Goal: Entertainment & Leisure: Browse casually

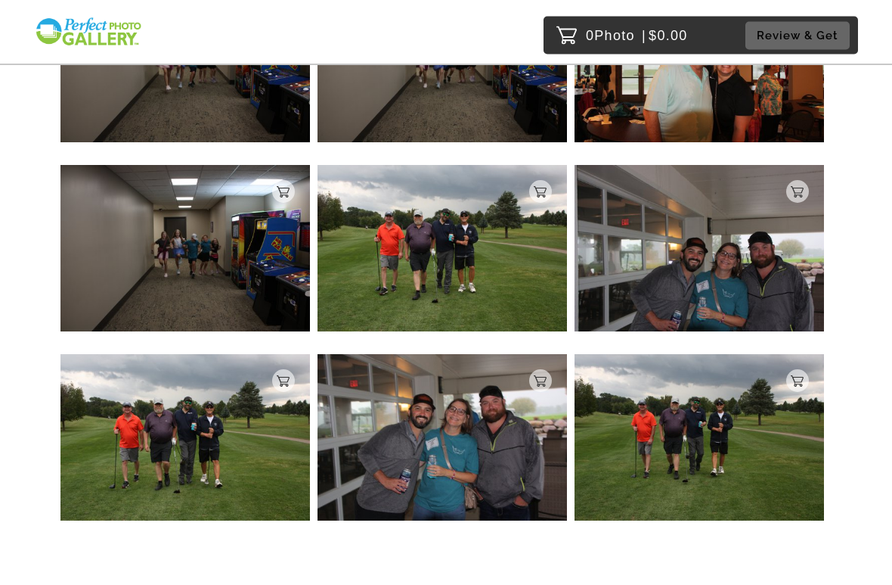
scroll to position [2449, 0]
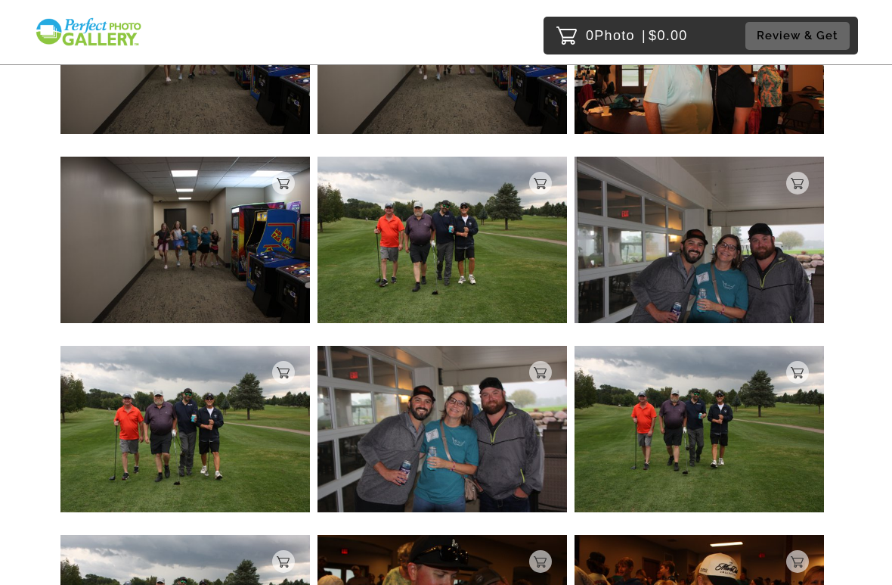
click at [220, 434] on img at bounding box center [185, 429] width 250 height 166
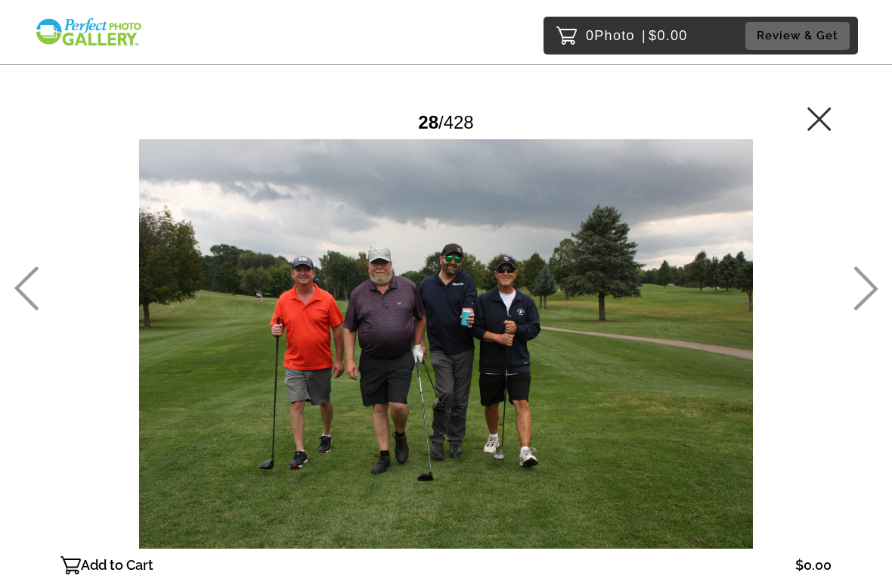
click at [824, 116] on icon at bounding box center [820, 119] width 24 height 24
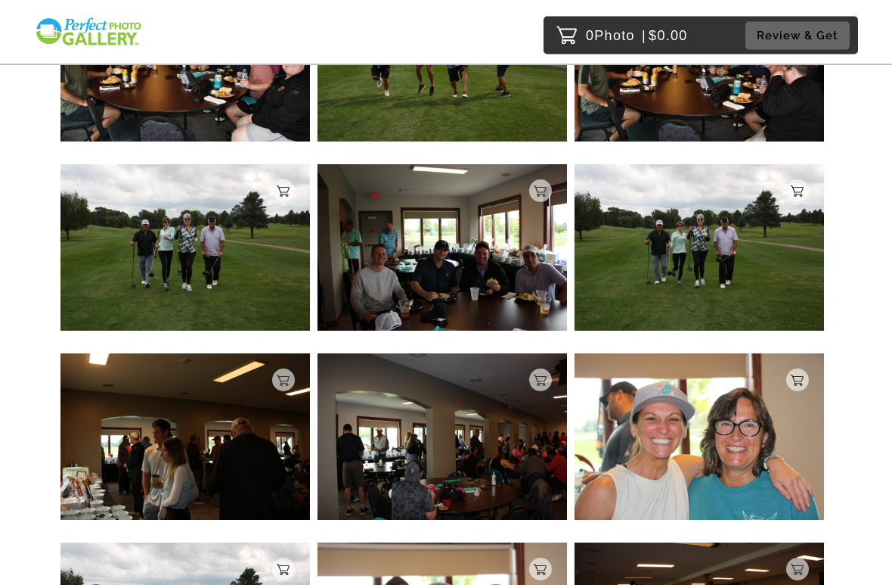
scroll to position [4466, 0]
click at [514, 300] on img at bounding box center [443, 247] width 250 height 166
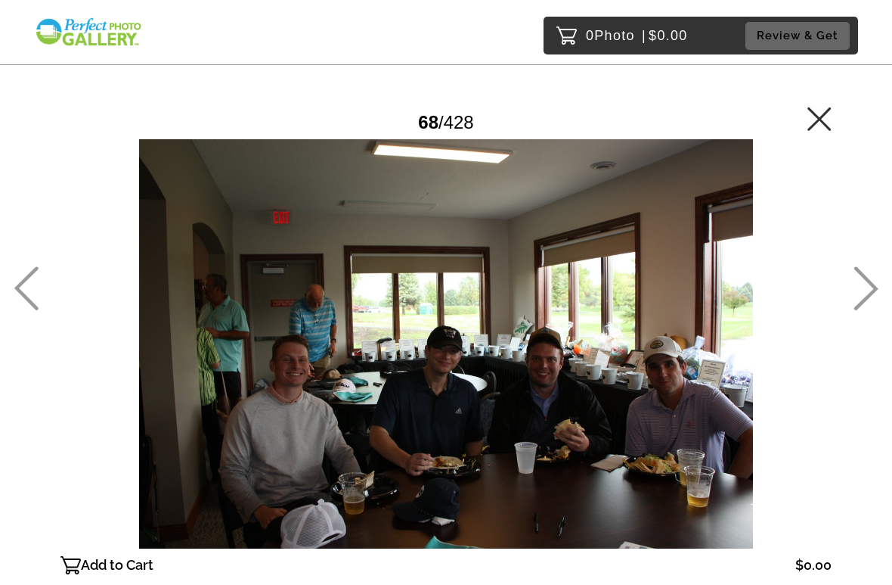
click at [821, 119] on icon at bounding box center [819, 118] width 23 height 23
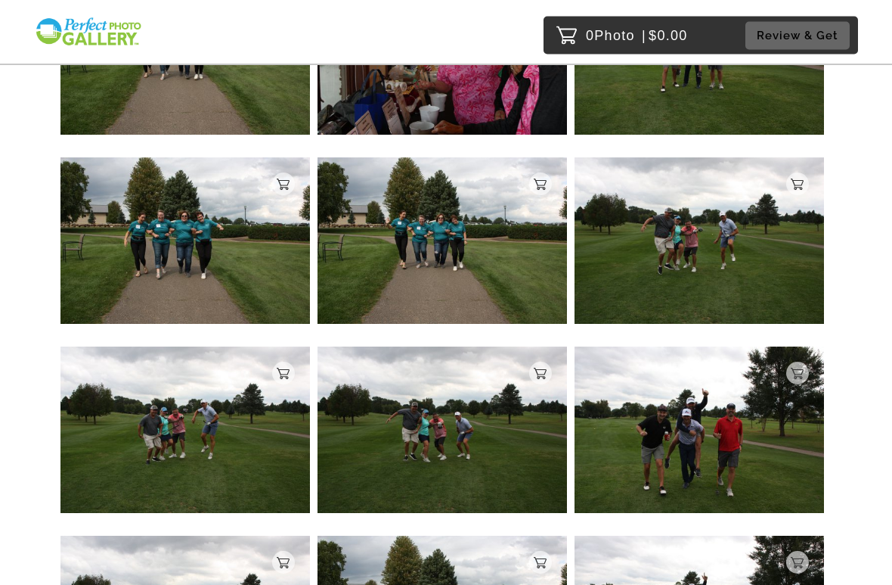
scroll to position [5781, 0]
click at [111, 238] on img at bounding box center [185, 240] width 250 height 166
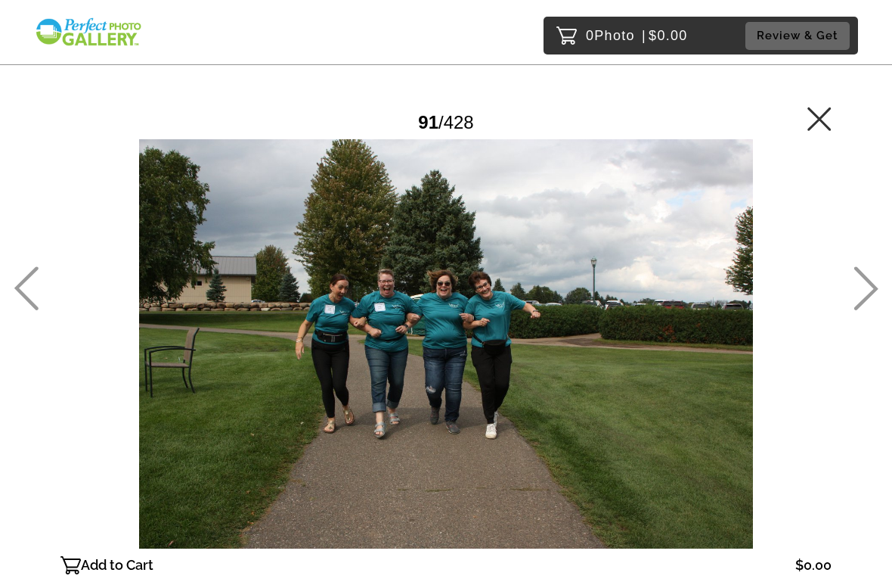
click at [826, 117] on icon at bounding box center [820, 119] width 24 height 24
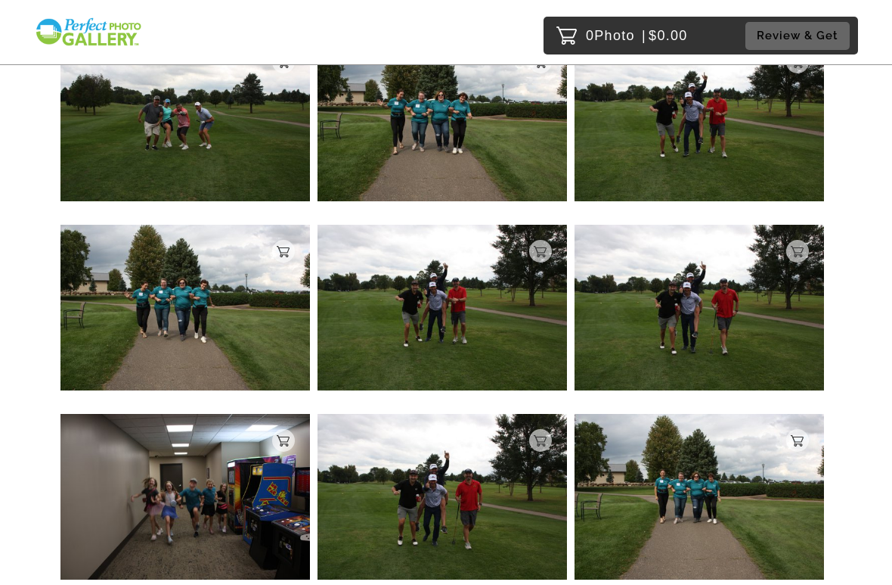
scroll to position [6284, 0]
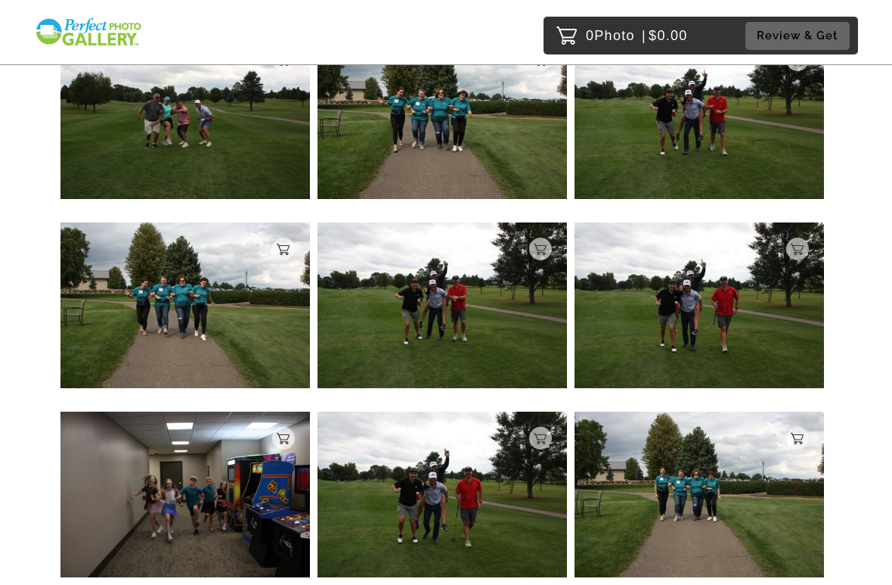
click at [719, 308] on img at bounding box center [700, 305] width 250 height 166
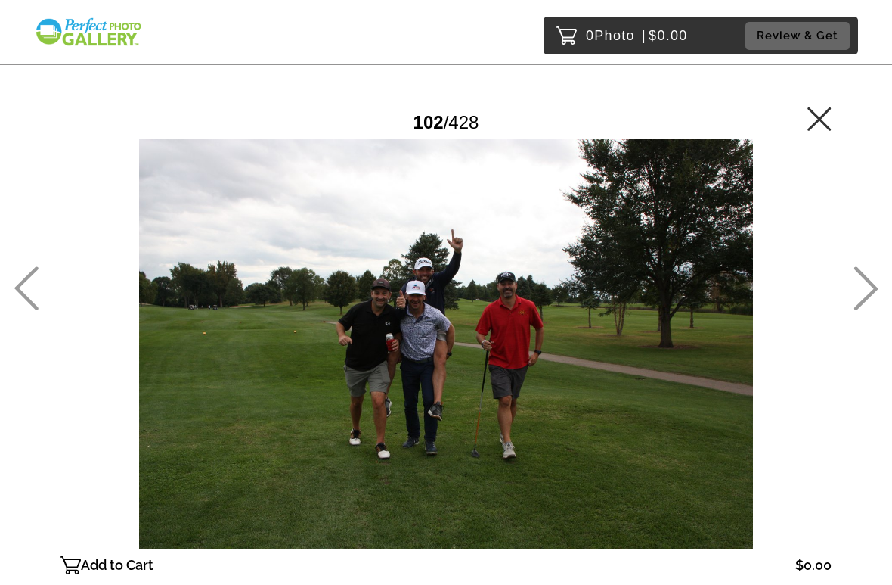
click at [815, 119] on icon at bounding box center [820, 119] width 24 height 24
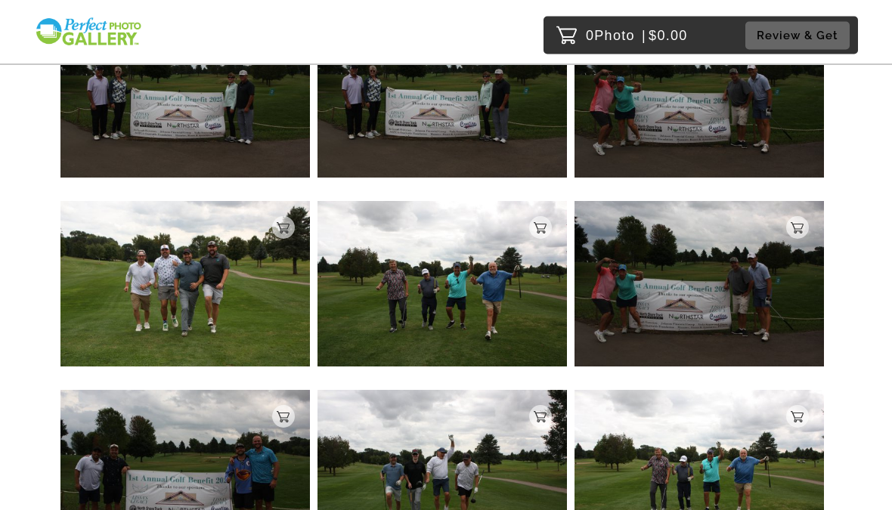
scroll to position [9901, 0]
click at [511, 312] on img at bounding box center [443, 284] width 250 height 166
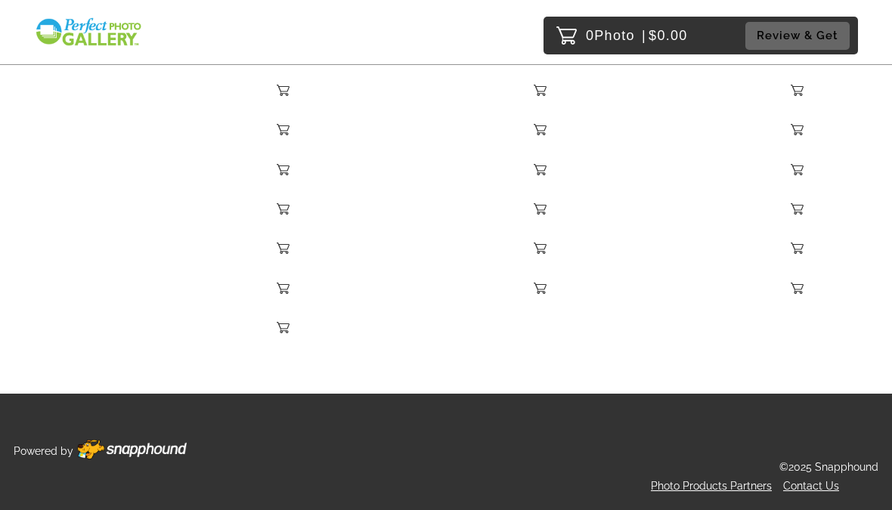
scroll to position [8384, 0]
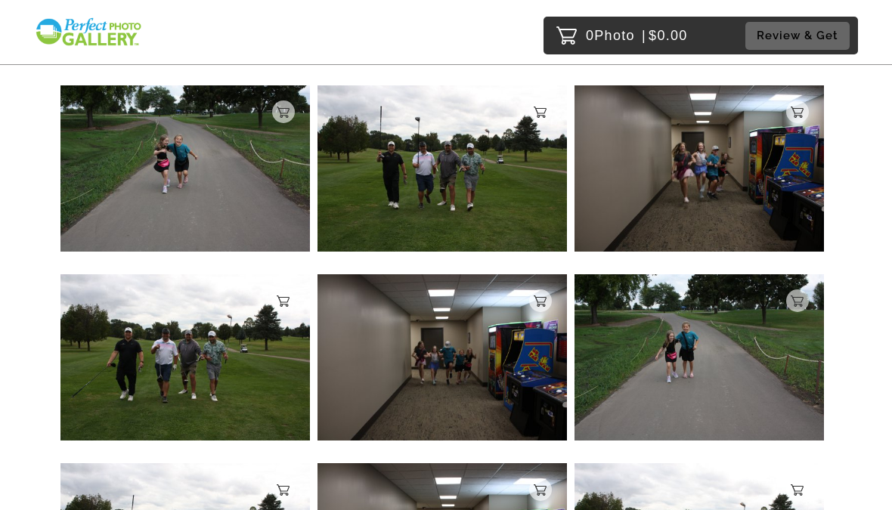
click at [478, 196] on img at bounding box center [443, 168] width 250 height 166
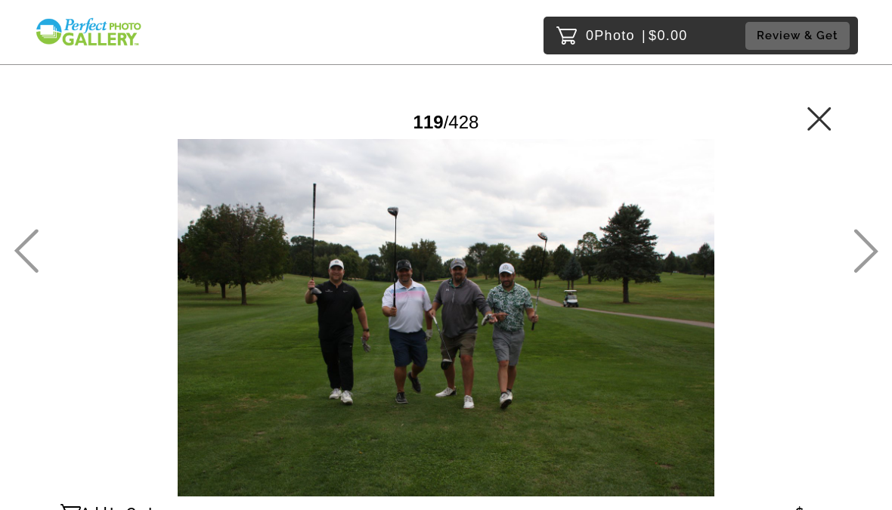
click at [830, 107] on icon at bounding box center [820, 119] width 24 height 24
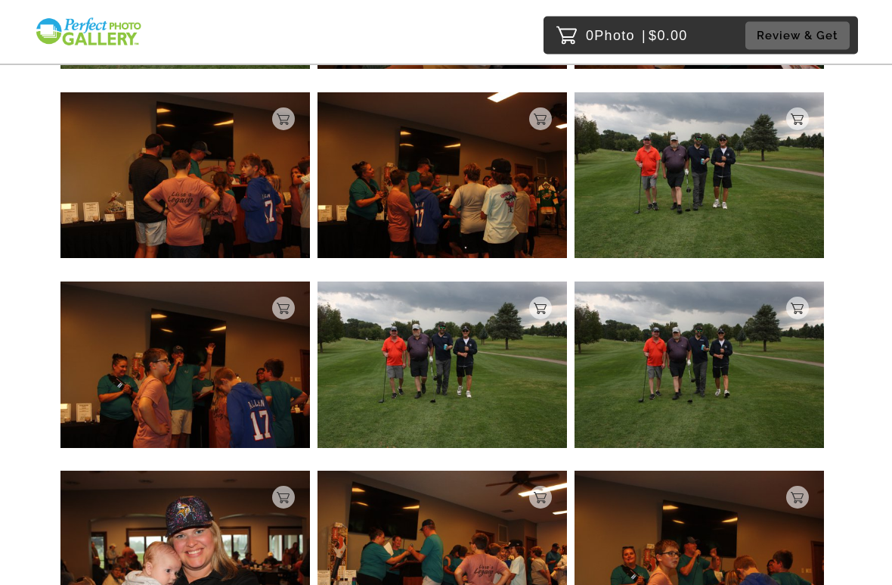
scroll to position [3082, 0]
click at [500, 386] on img at bounding box center [443, 364] width 250 height 166
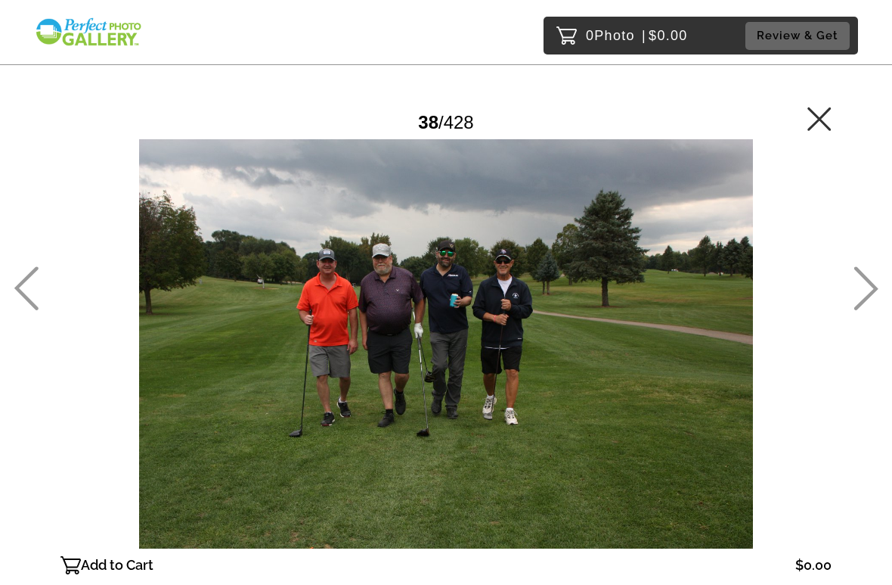
click at [817, 107] on icon at bounding box center [820, 119] width 24 height 24
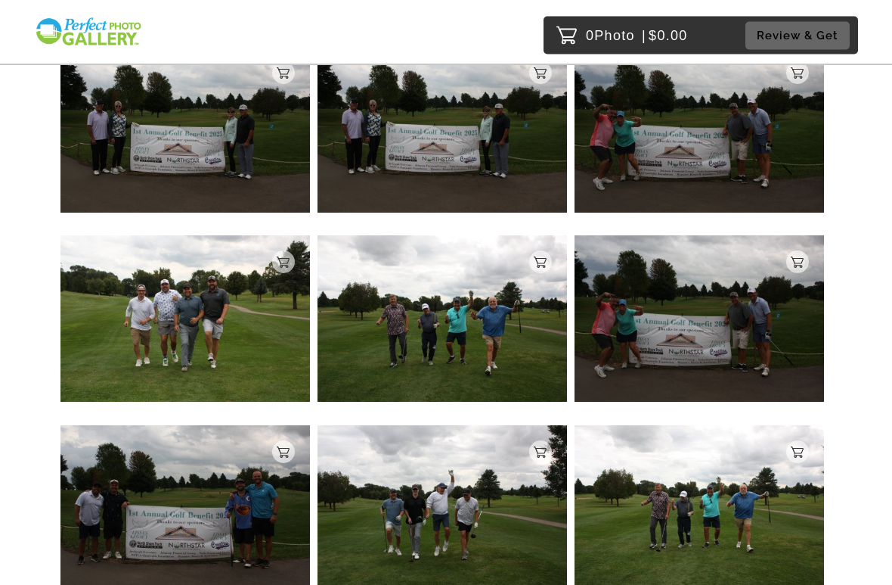
scroll to position [9863, 0]
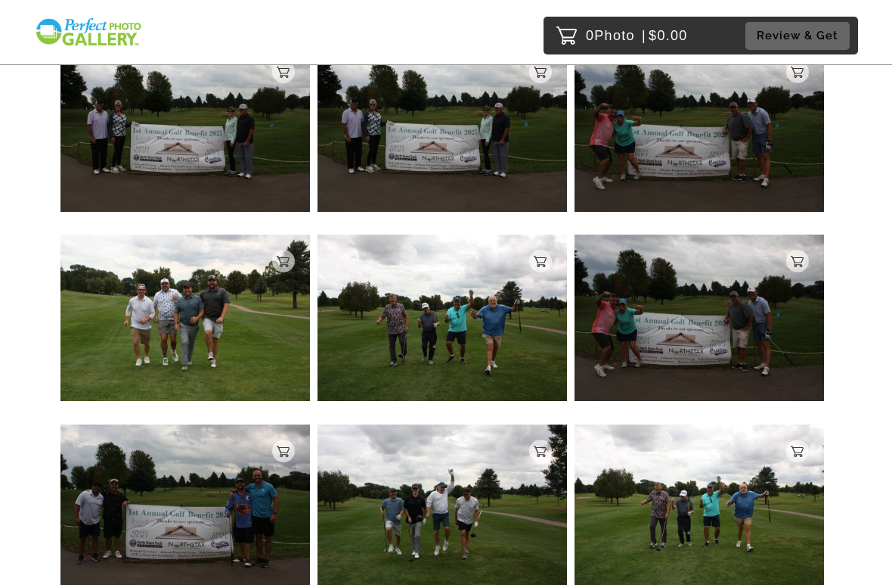
click at [717, 327] on img at bounding box center [700, 317] width 250 height 166
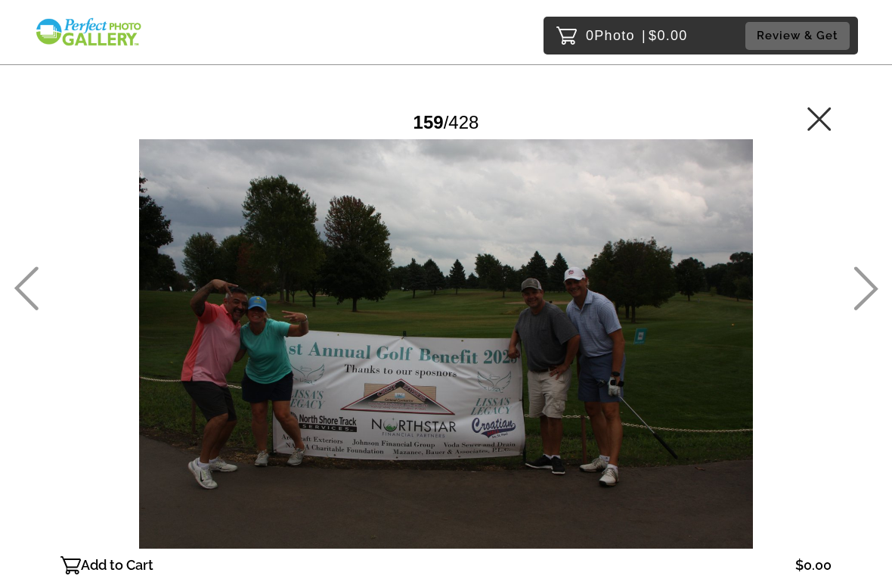
click at [827, 118] on icon at bounding box center [820, 119] width 24 height 24
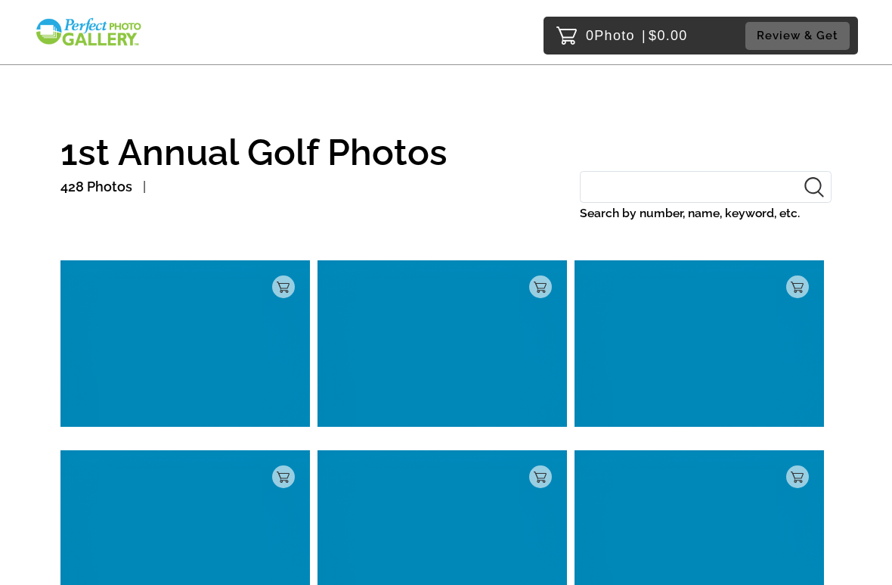
scroll to position [10054, 0]
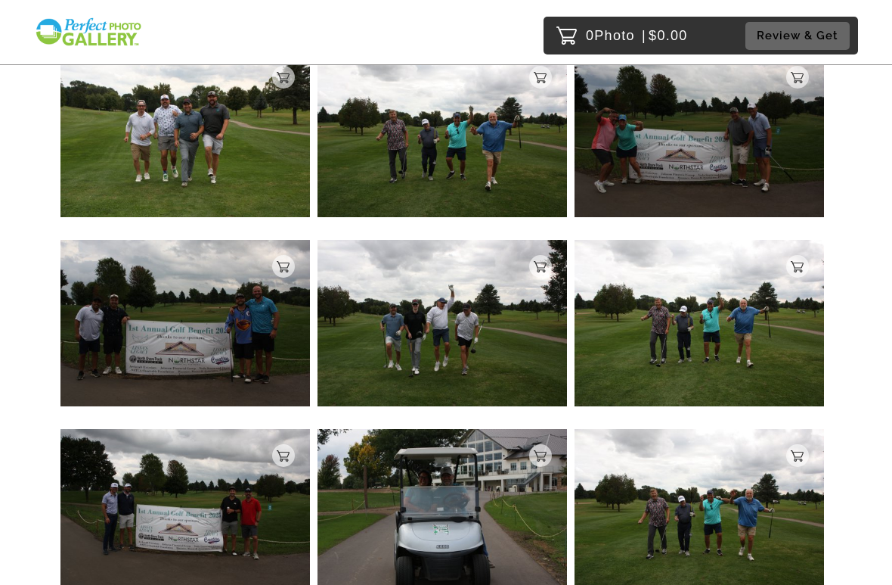
click at [715, 326] on img at bounding box center [700, 323] width 250 height 166
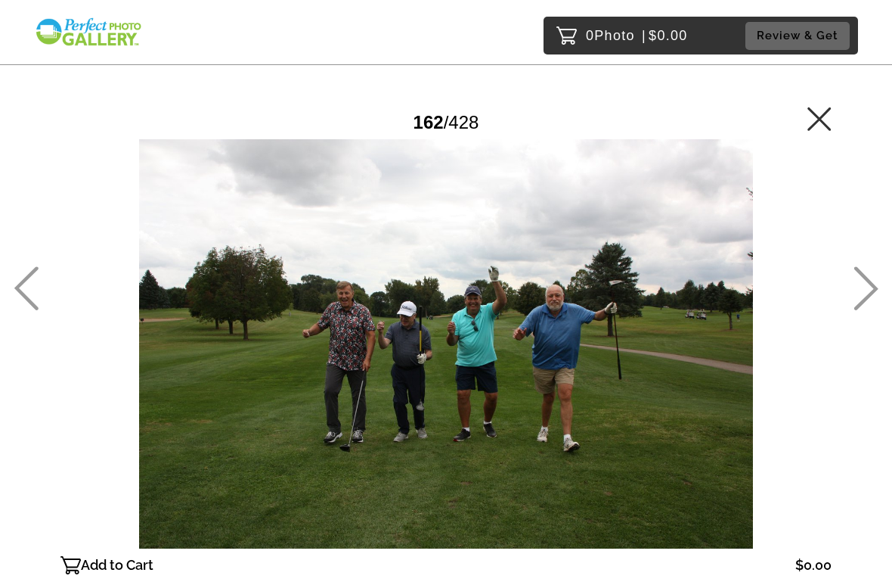
click at [827, 114] on icon at bounding box center [820, 119] width 24 height 24
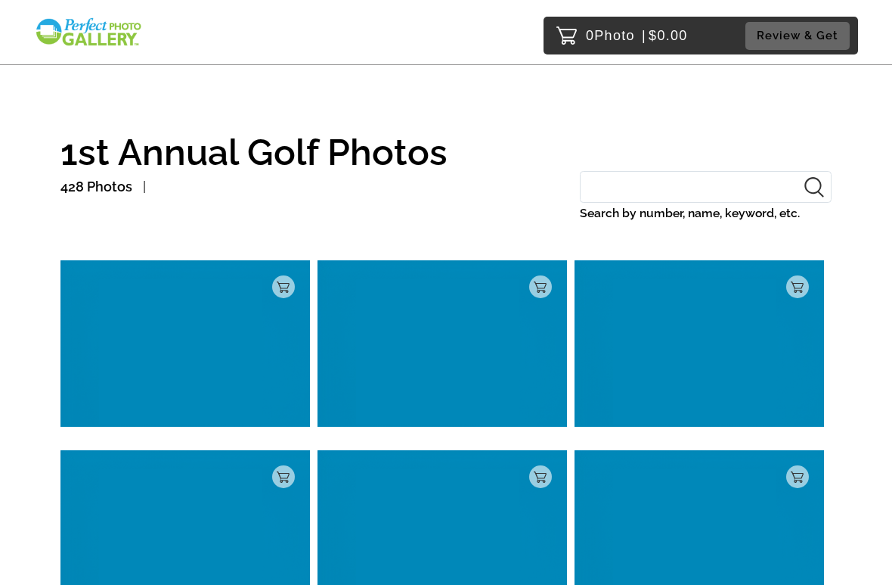
scroll to position [10243, 0]
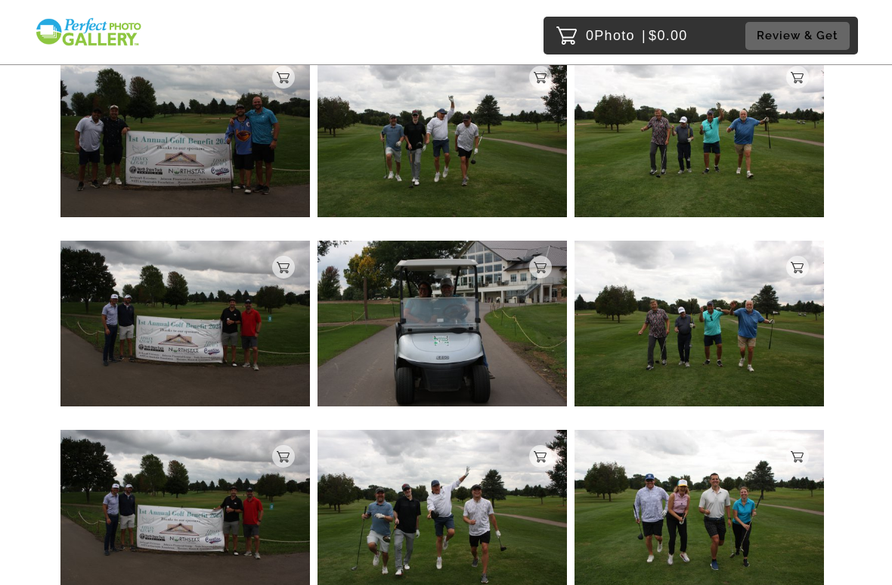
click at [669, 506] on img at bounding box center [700, 513] width 250 height 166
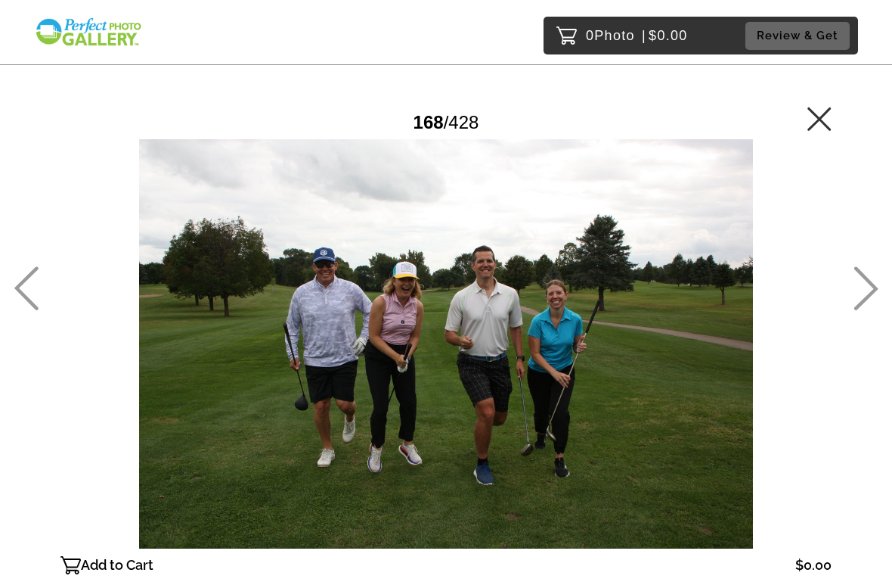
click at [821, 121] on icon at bounding box center [819, 118] width 23 height 23
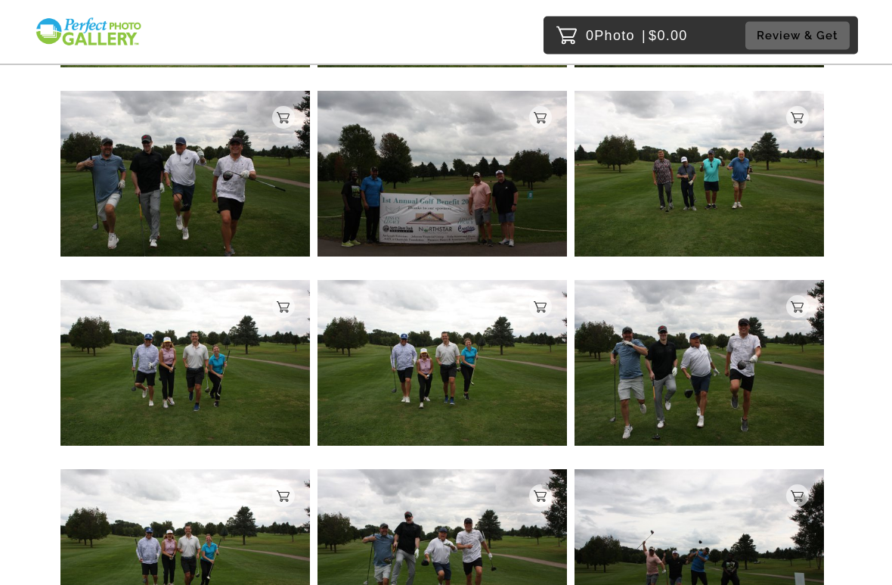
scroll to position [11150, 0]
click at [696, 356] on img at bounding box center [700, 363] width 250 height 166
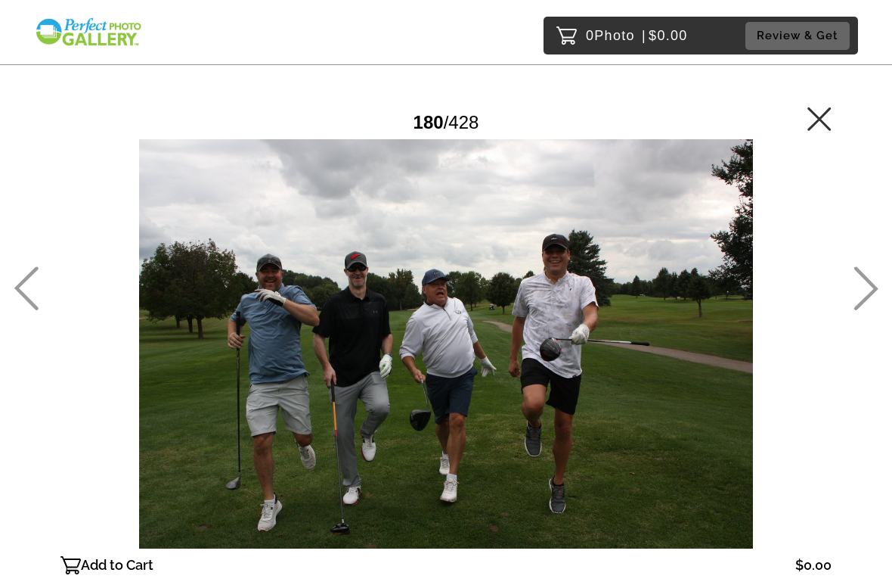
click at [826, 112] on icon at bounding box center [819, 118] width 23 height 23
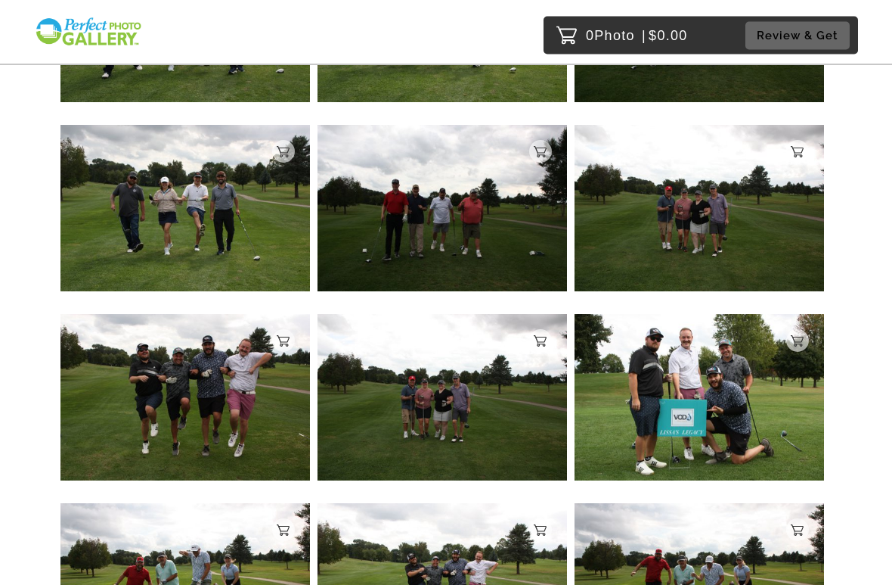
scroll to position [13765, 0]
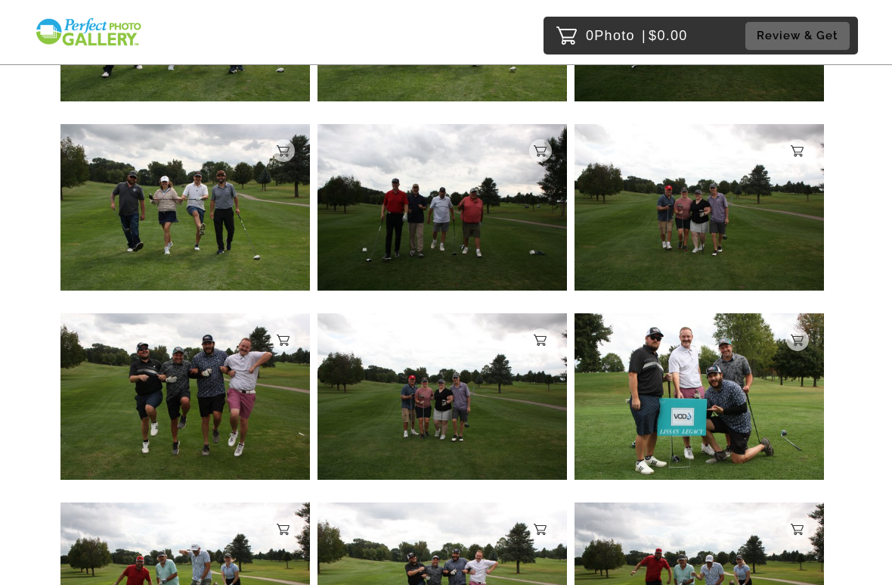
click at [477, 217] on img at bounding box center [443, 207] width 250 height 166
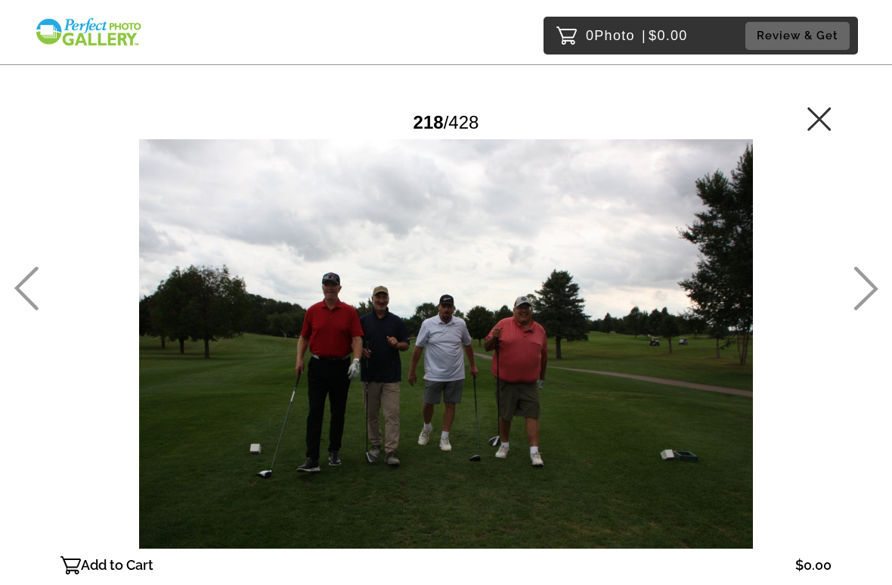
click at [825, 110] on icon at bounding box center [820, 119] width 24 height 24
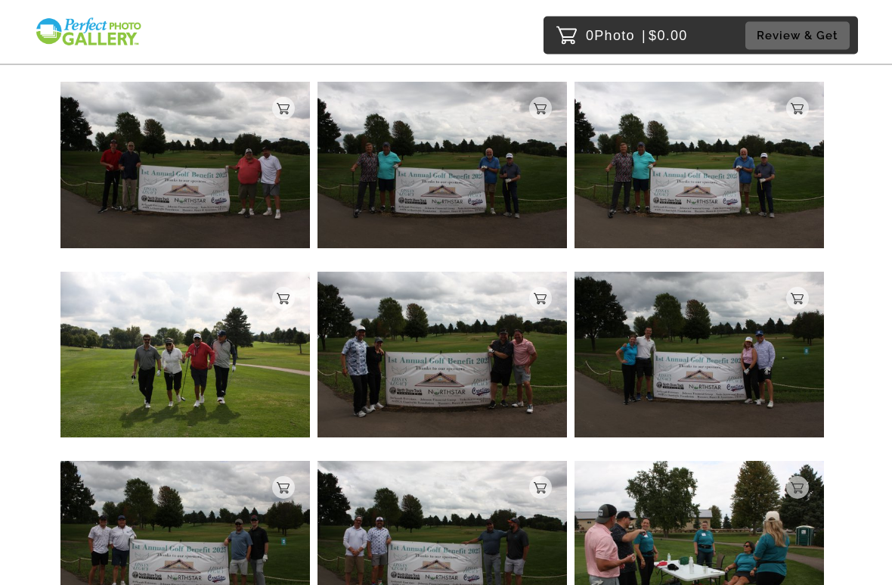
scroll to position [15890, 0]
click at [481, 174] on img at bounding box center [443, 165] width 250 height 166
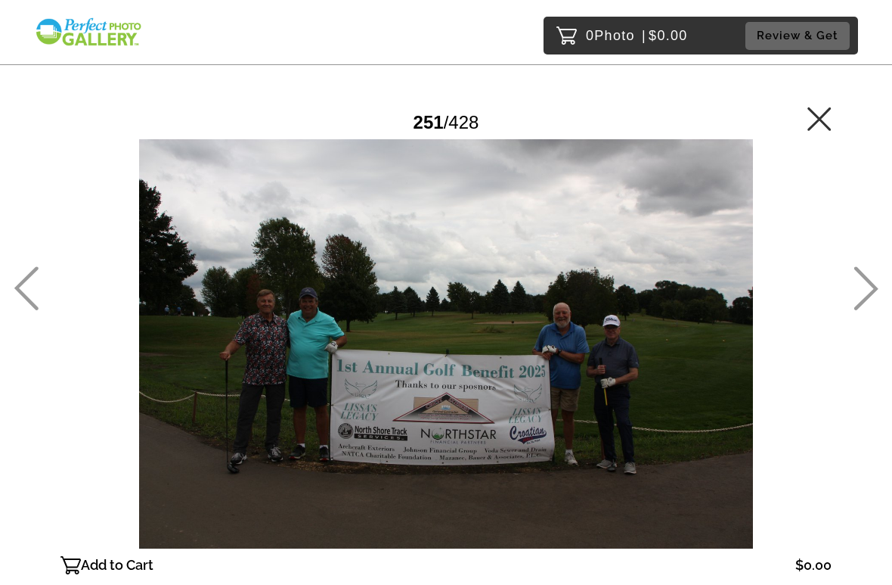
click at [821, 112] on icon at bounding box center [820, 119] width 24 height 24
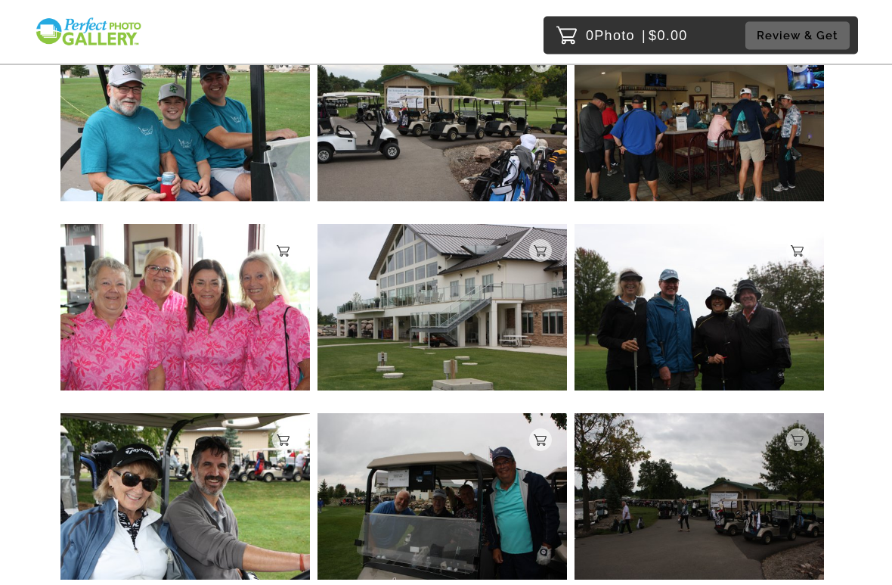
scroll to position [25018, 0]
click at [688, 309] on img at bounding box center [700, 307] width 250 height 166
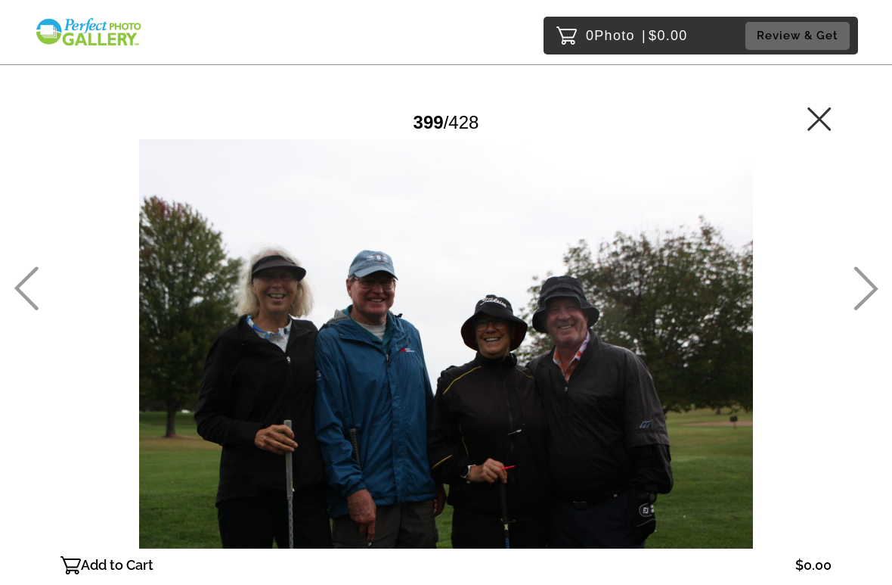
click at [821, 119] on icon at bounding box center [819, 118] width 23 height 23
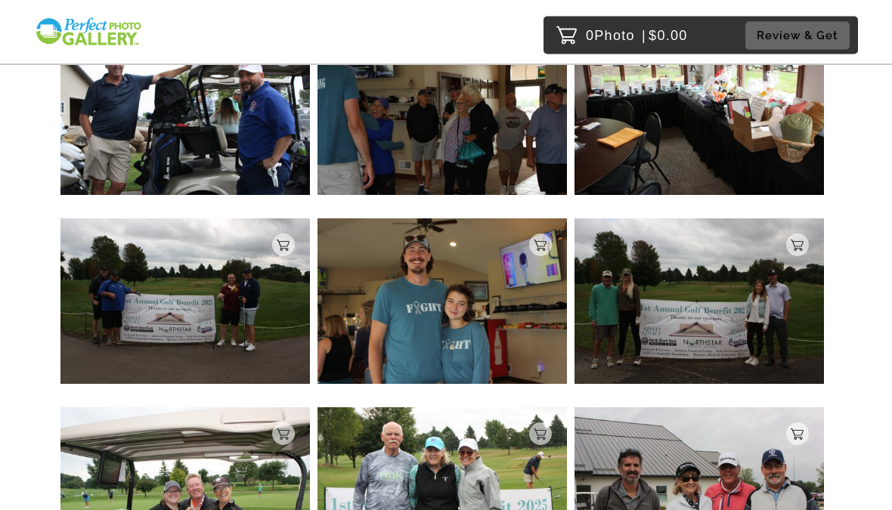
scroll to position [23302, 0]
